Goal: Task Accomplishment & Management: Use online tool/utility

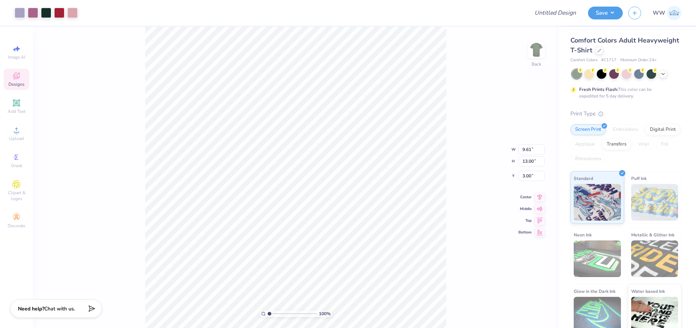
type input "3.70"
click at [61, 13] on div at bounding box center [59, 12] width 10 height 10
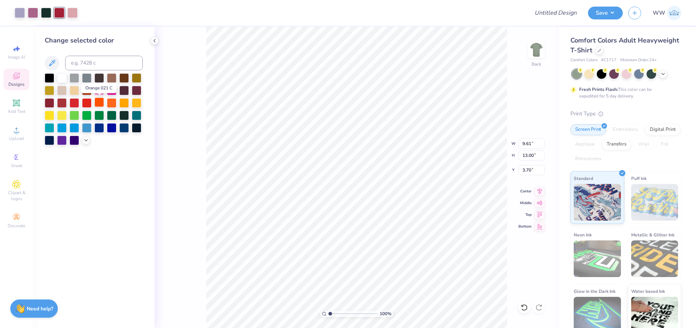
click at [100, 105] on div at bounding box center [99, 102] width 10 height 10
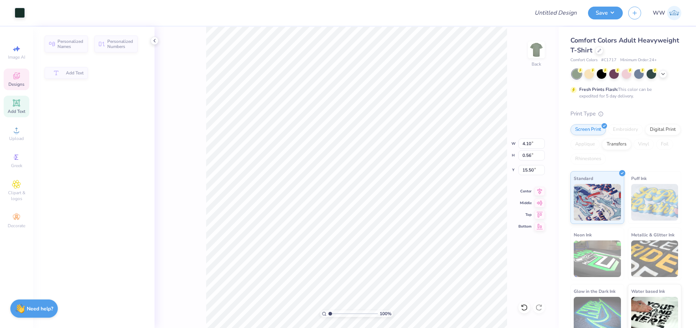
type input "15.59"
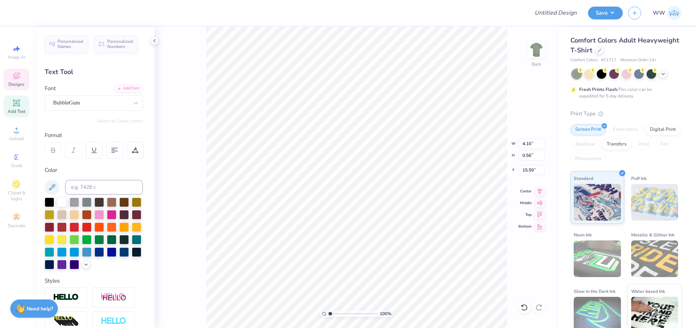
type textarea "[US_STATE]"
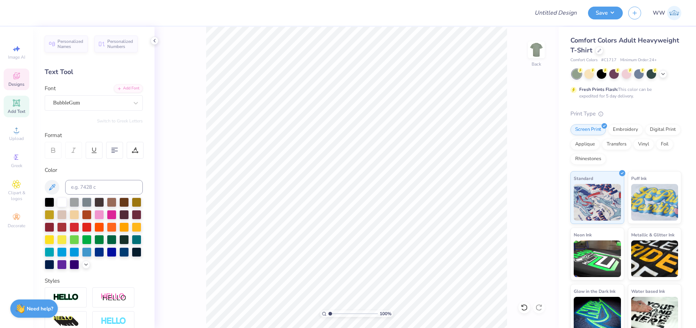
click at [14, 84] on span "Designs" at bounding box center [16, 84] width 16 height 6
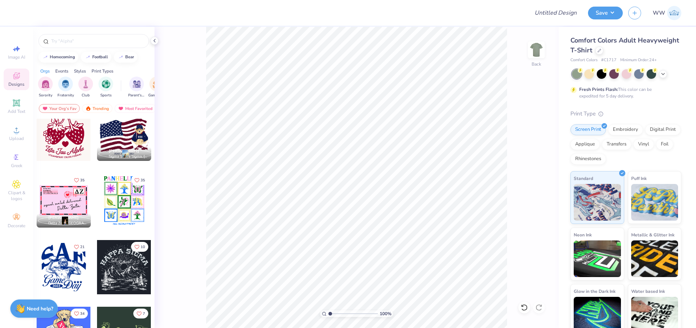
scroll to position [13, 0]
click at [61, 137] on div at bounding box center [64, 133] width 54 height 54
type input "7.78"
type input "1.94"
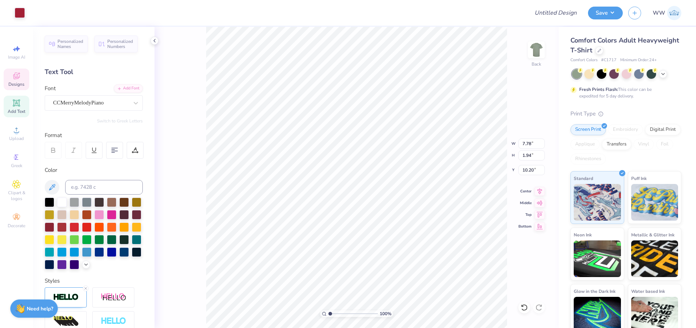
type input "10.56"
type textarea "Z"
type textarea "Chi Omega"
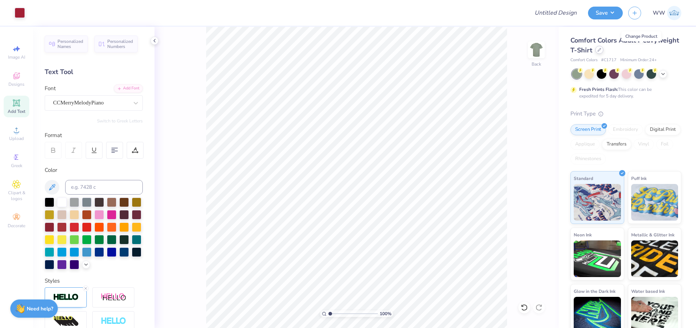
click at [601, 49] on icon at bounding box center [599, 50] width 4 height 4
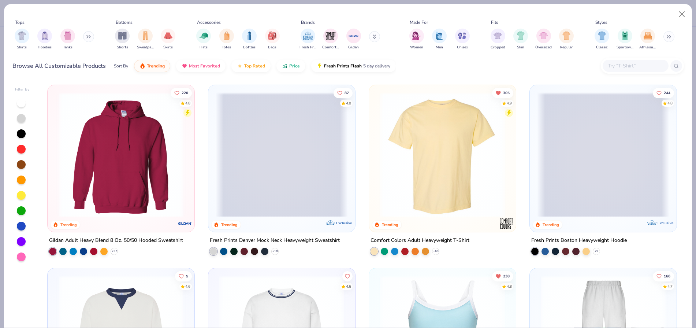
scroll to position [1, 0]
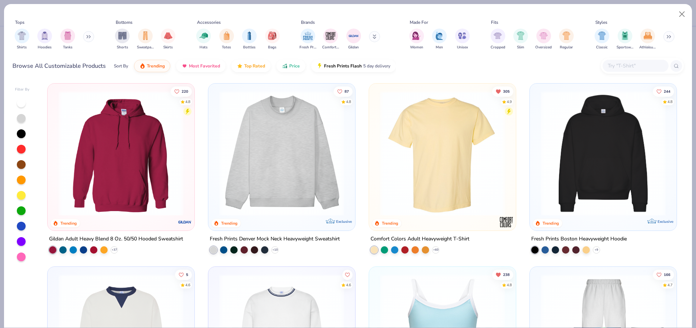
click at [292, 157] on img at bounding box center [282, 153] width 132 height 125
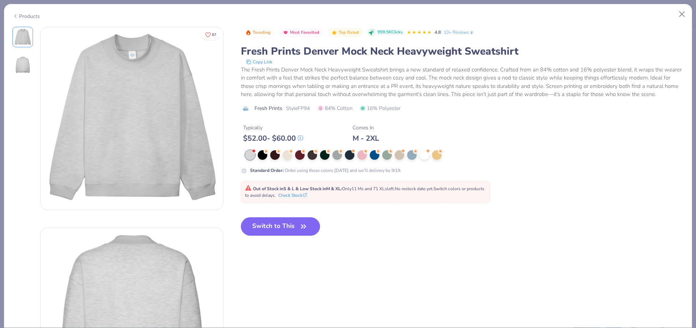
click at [281, 234] on button "Switch to This" at bounding box center [280, 226] width 79 height 18
click at [270, 233] on button "Switch to This" at bounding box center [280, 226] width 79 height 18
type textarea "x"
